Goal: Task Accomplishment & Management: Manage account settings

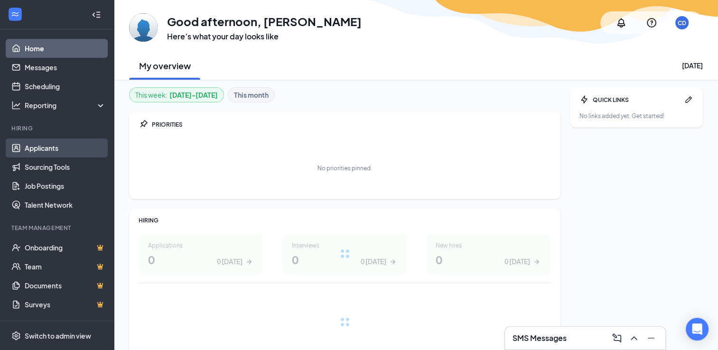
click at [40, 144] on link "Applicants" at bounding box center [65, 148] width 81 height 19
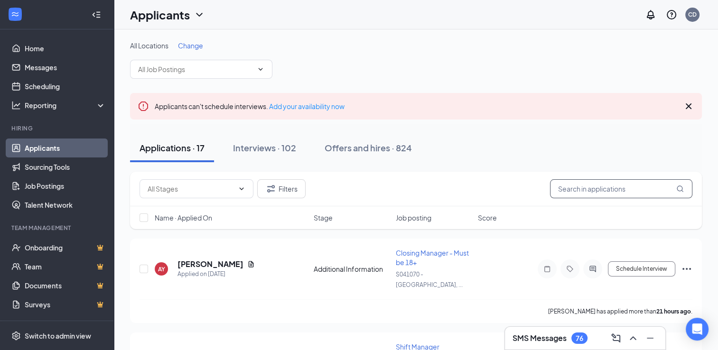
click at [591, 193] on input "text" at bounding box center [621, 188] width 142 height 19
type input "[GEOGRAPHIC_DATA]"
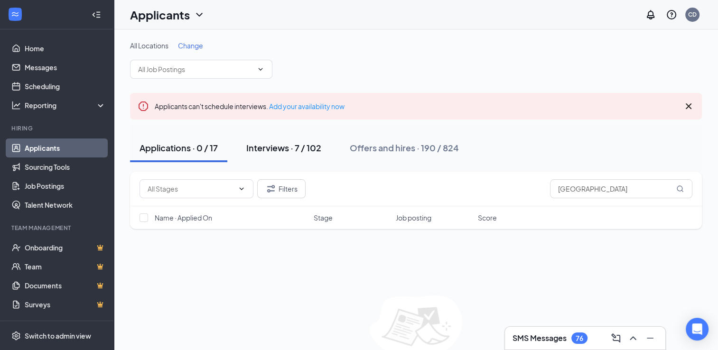
click at [274, 147] on div "Interviews · 7 / 102" at bounding box center [283, 148] width 75 height 12
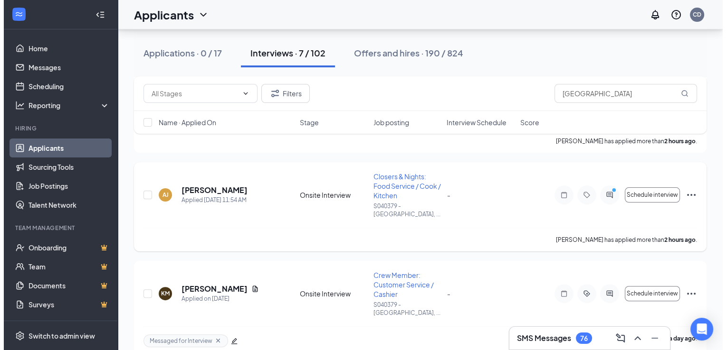
scroll to position [190, 0]
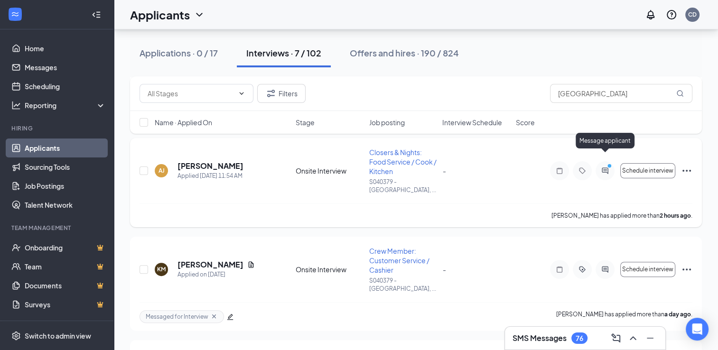
click at [610, 163] on icon "PrimaryDot" at bounding box center [610, 167] width 11 height 8
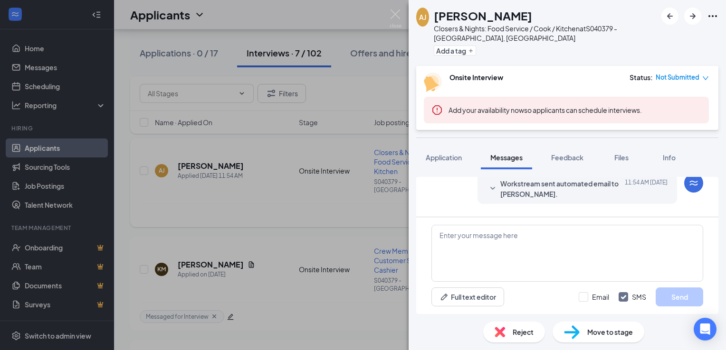
scroll to position [200, 0]
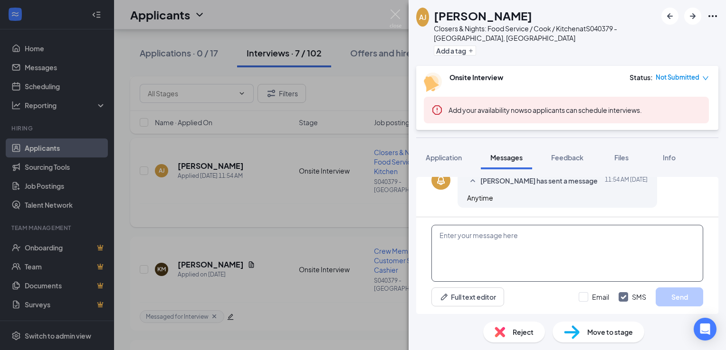
click at [475, 249] on textarea at bounding box center [567, 253] width 272 height 57
type textarea "[PERSON_NAME] Could you come in [DATE] at 3pm for an interview?"
click at [660, 305] on button "Send" at bounding box center [678, 297] width 47 height 19
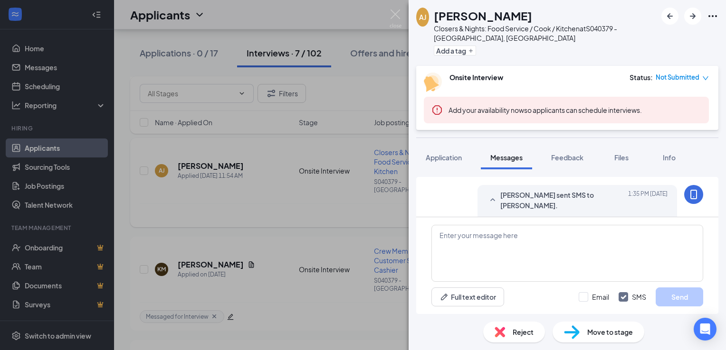
scroll to position [271, 0]
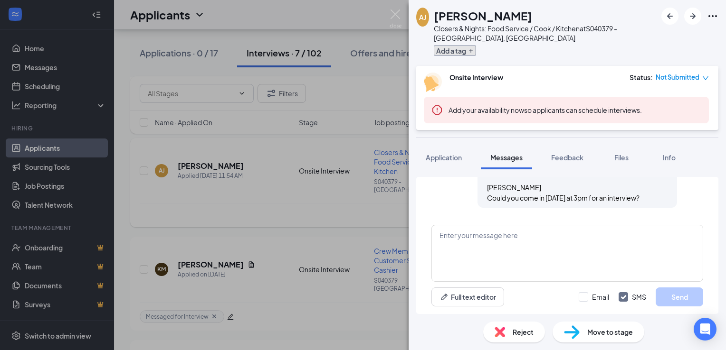
click at [459, 51] on button "Add a tag" at bounding box center [455, 51] width 42 height 10
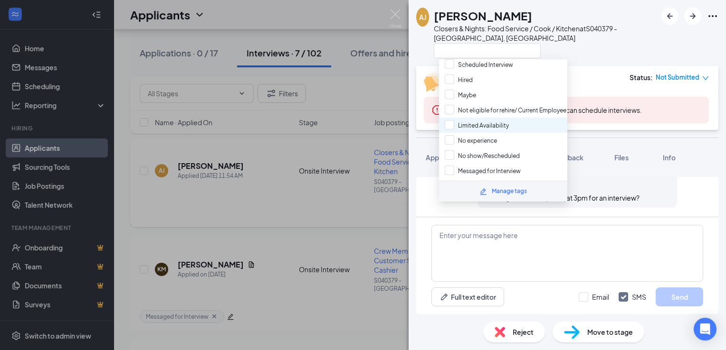
scroll to position [95, 0]
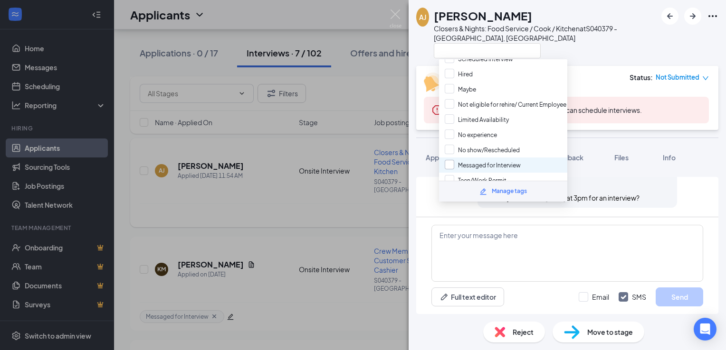
click at [475, 160] on input "Messaged for Interview" at bounding box center [482, 165] width 76 height 10
checkbox input "true"
click at [591, 43] on div at bounding box center [545, 51] width 223 height 16
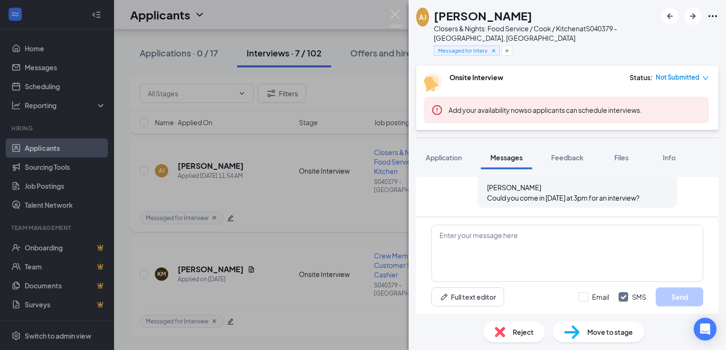
click at [431, 57] on div "[PERSON_NAME] [PERSON_NAME] Closers & Nights: Food Service / Cook / Kitchen at …" at bounding box center [536, 33] width 240 height 51
click at [399, 14] on img at bounding box center [395, 18] width 12 height 19
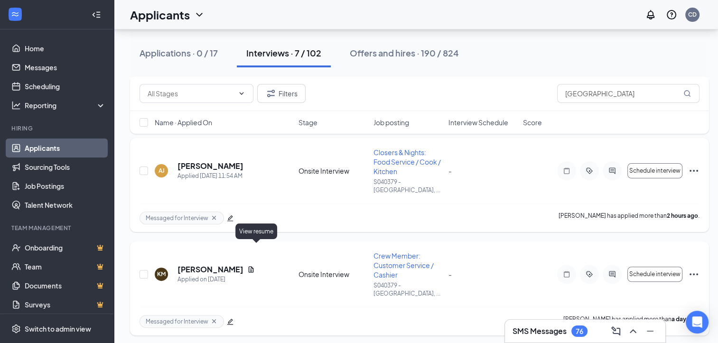
click at [255, 266] on icon "Document" at bounding box center [251, 270] width 8 height 8
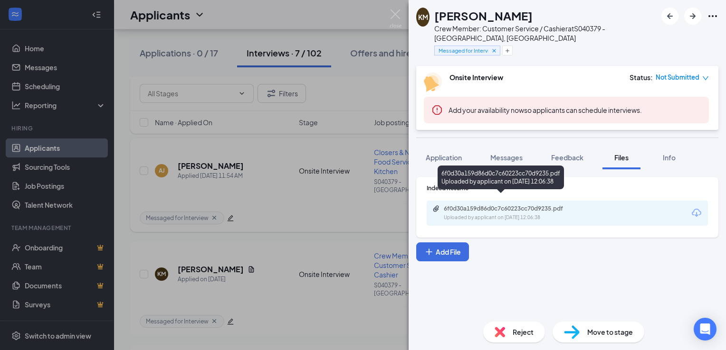
click at [564, 205] on div "6f0d30a159d86d0c7c60223cc70d9235.pdf" at bounding box center [509, 209] width 133 height 8
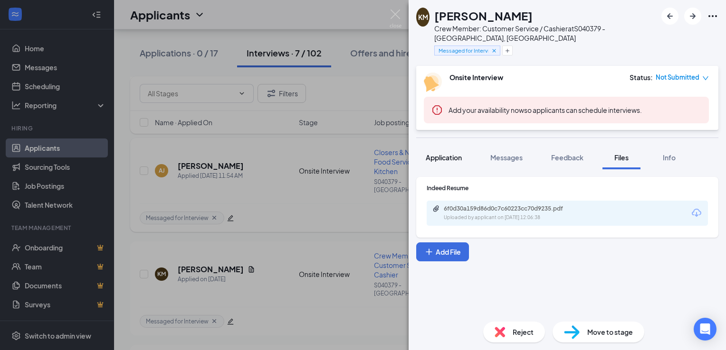
click at [441, 153] on span "Application" at bounding box center [443, 157] width 36 height 9
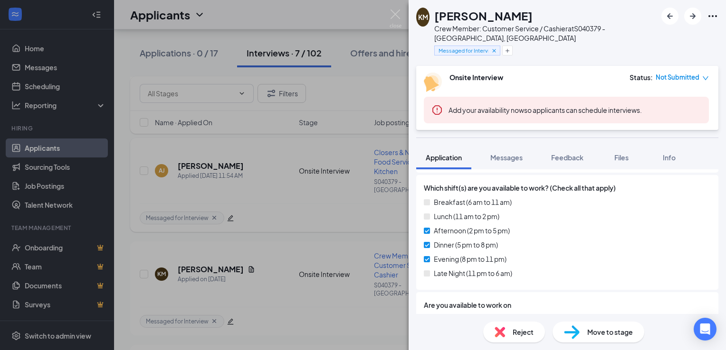
scroll to position [522, 0]
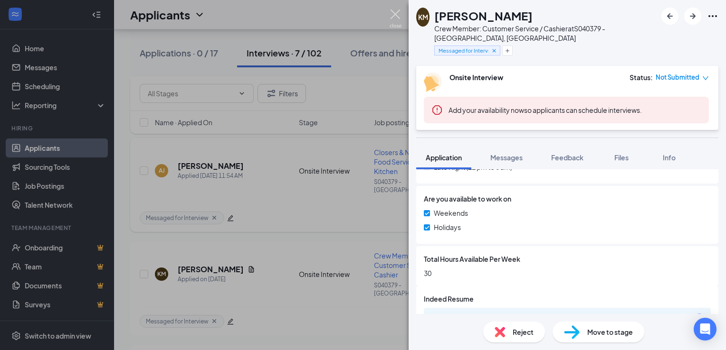
click at [399, 15] on img at bounding box center [395, 18] width 12 height 19
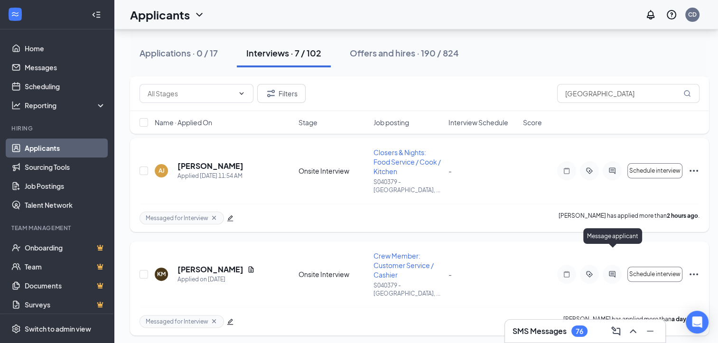
click at [613, 271] on icon "ActiveChat" at bounding box center [612, 275] width 11 height 8
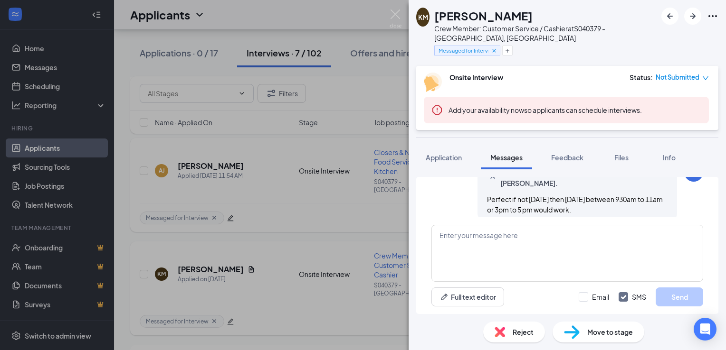
scroll to position [381, 0]
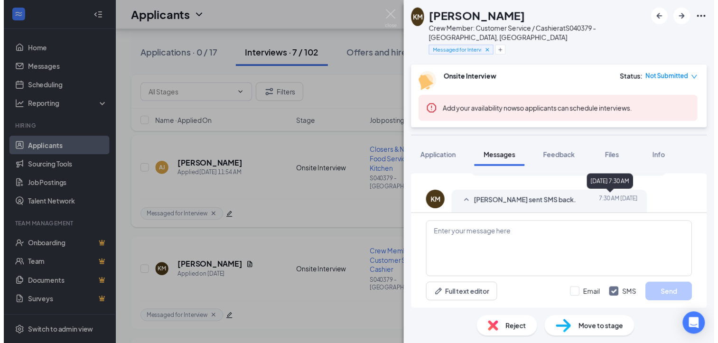
scroll to position [334, 0]
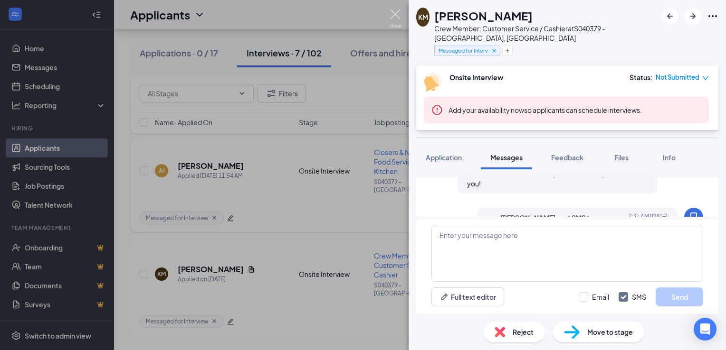
click at [392, 14] on img at bounding box center [395, 18] width 12 height 19
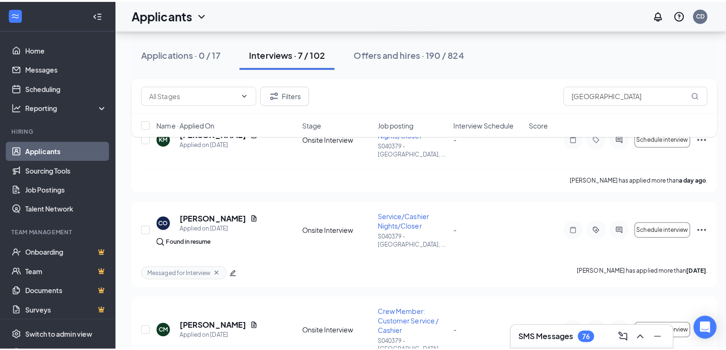
scroll to position [427, 0]
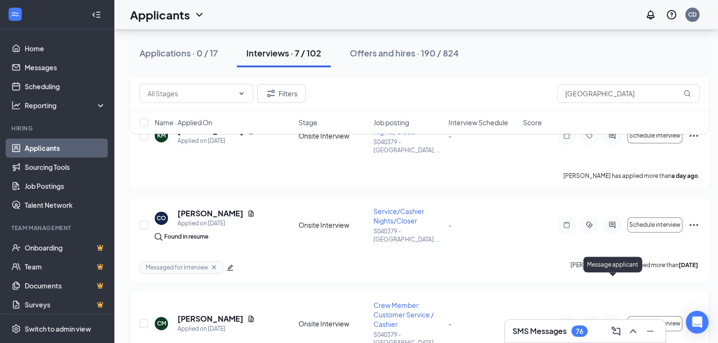
click at [616, 320] on icon "ActiveChat" at bounding box center [612, 324] width 11 height 8
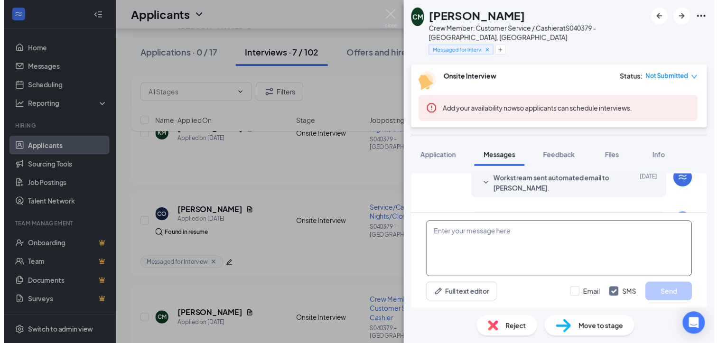
scroll to position [376, 0]
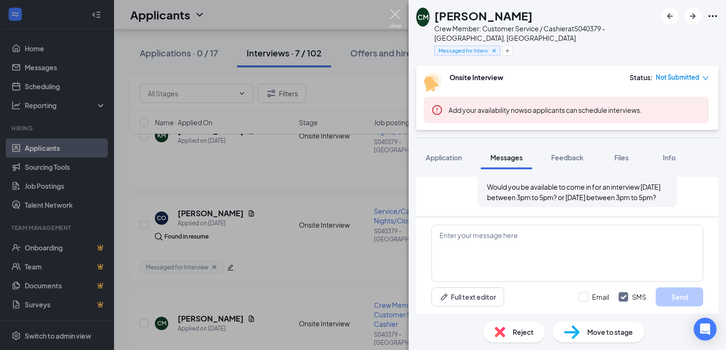
click at [395, 17] on img at bounding box center [395, 18] width 12 height 19
